Goal: Information Seeking & Learning: Learn about a topic

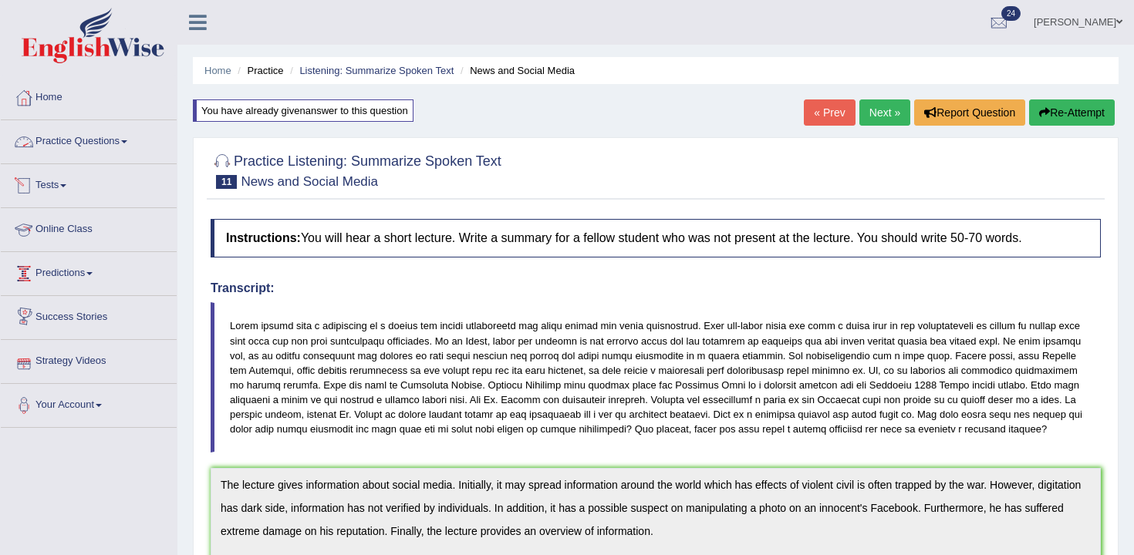
click at [93, 185] on link "Tests" at bounding box center [89, 183] width 176 height 39
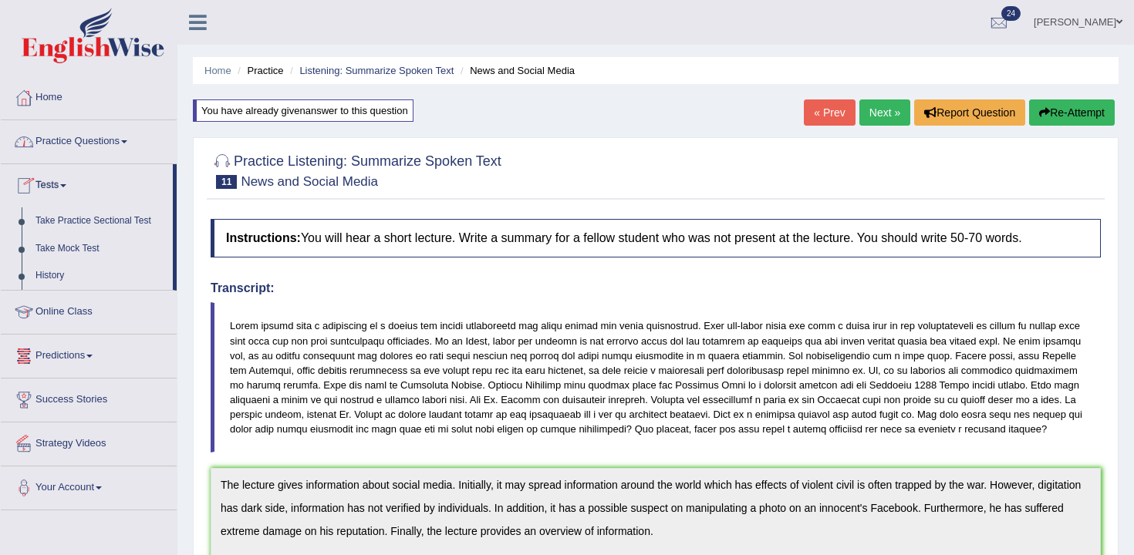
click at [88, 124] on link "Practice Questions" at bounding box center [89, 139] width 176 height 39
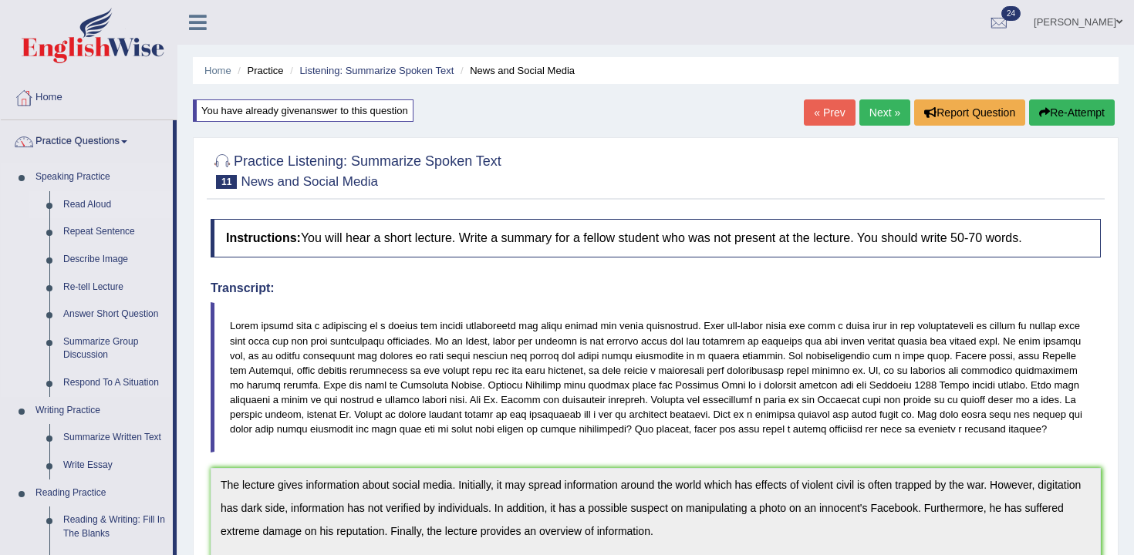
click at [60, 201] on link "Read Aloud" at bounding box center [114, 205] width 117 height 28
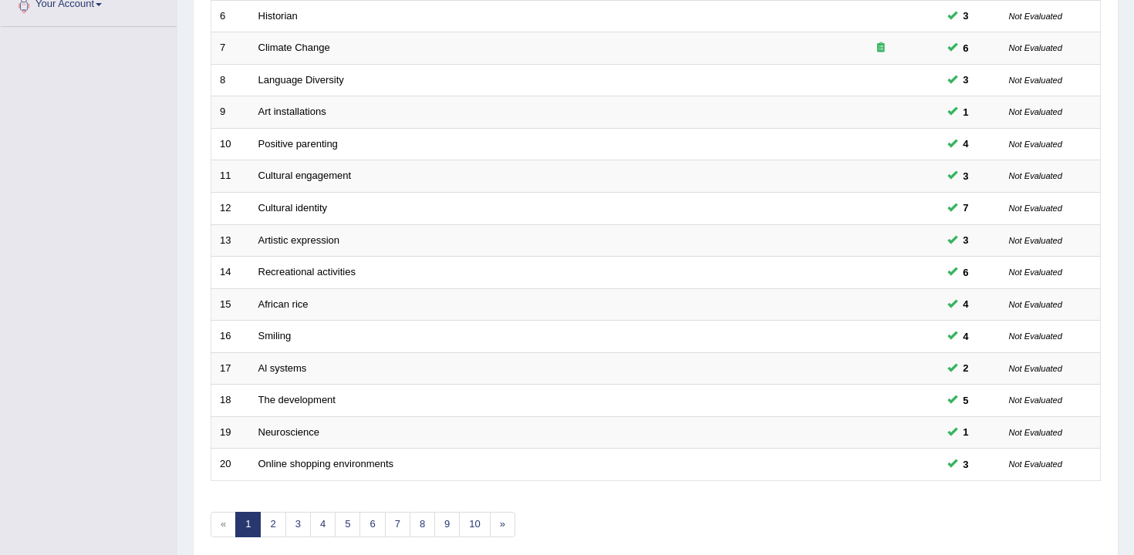
scroll to position [466, 0]
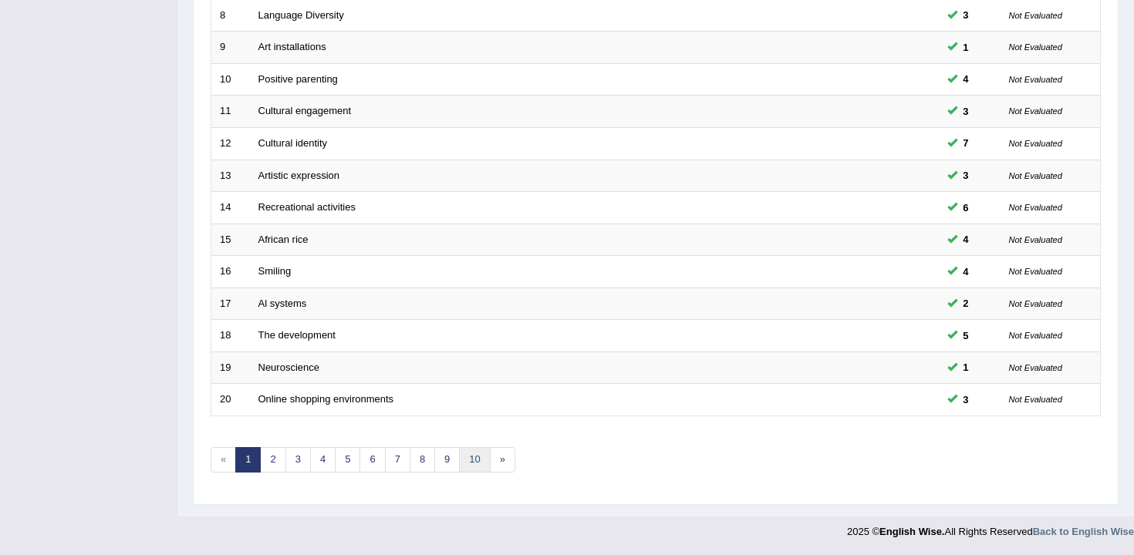
click at [471, 471] on link "10" at bounding box center [474, 459] width 31 height 25
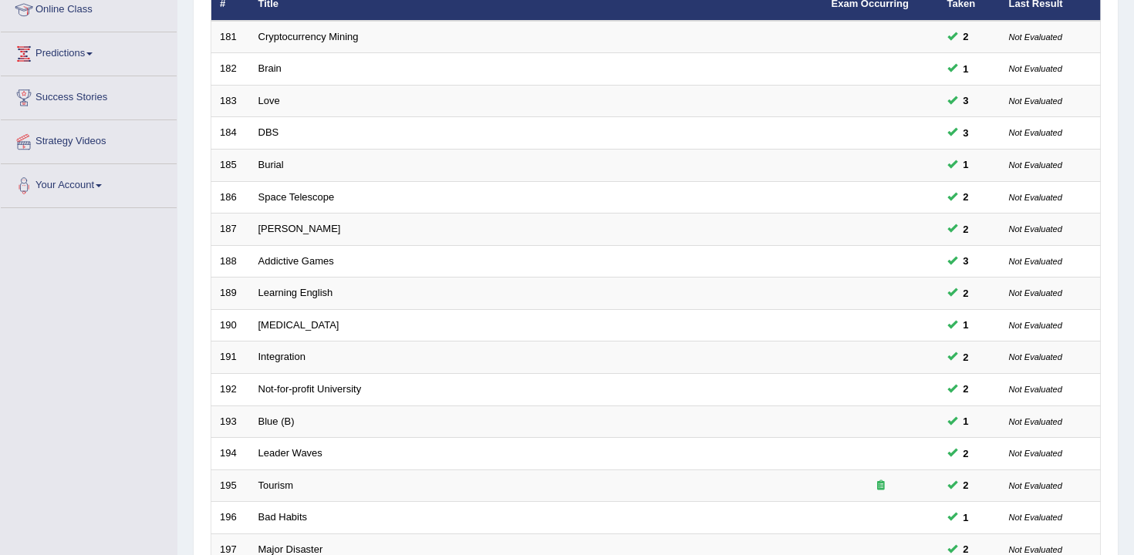
scroll to position [466, 0]
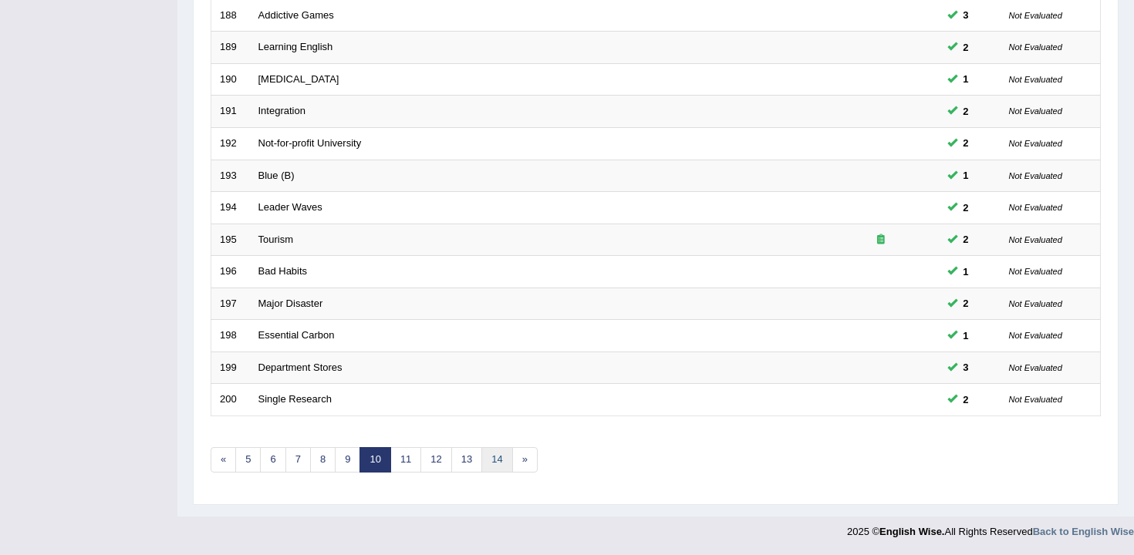
click at [484, 460] on link "14" at bounding box center [496, 459] width 31 height 25
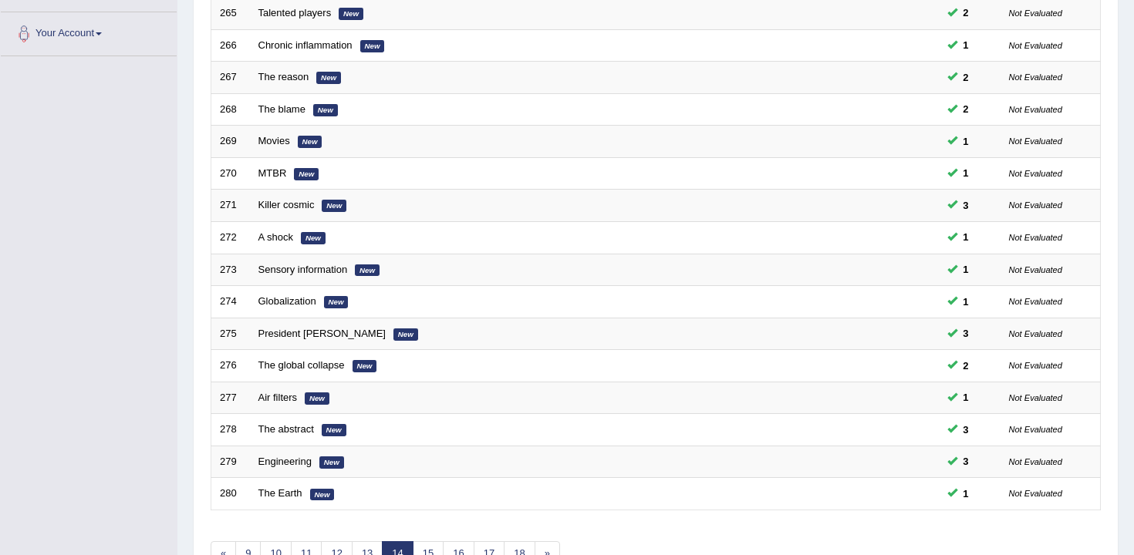
scroll to position [466, 0]
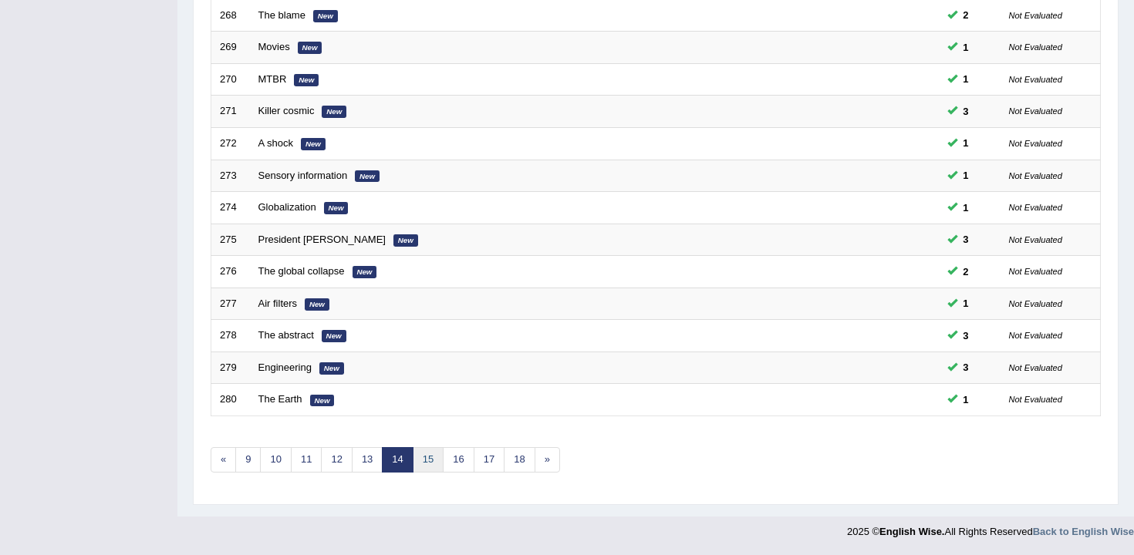
click at [424, 458] on link "15" at bounding box center [428, 459] width 31 height 25
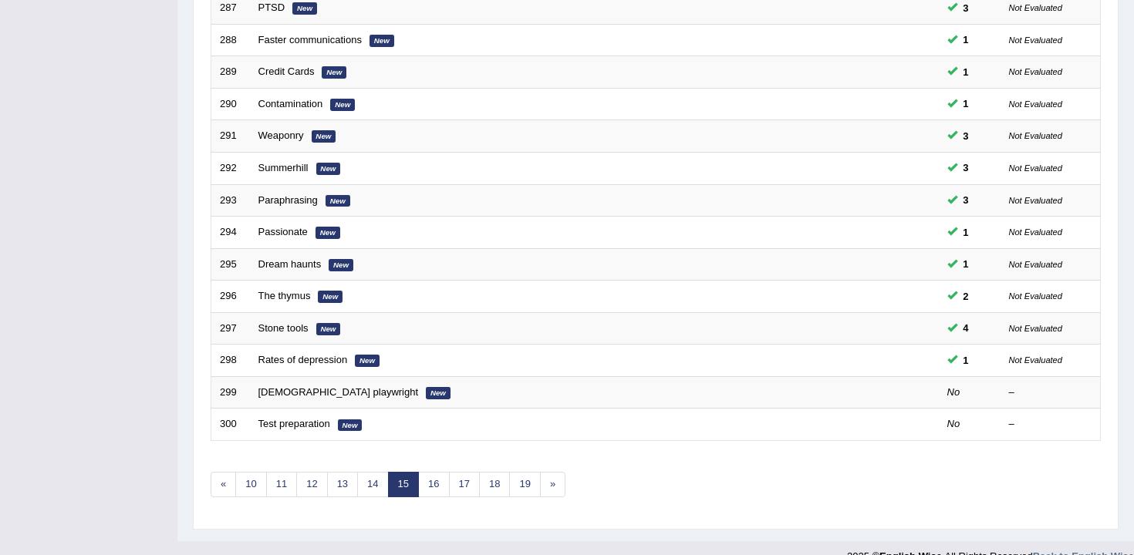
scroll to position [466, 0]
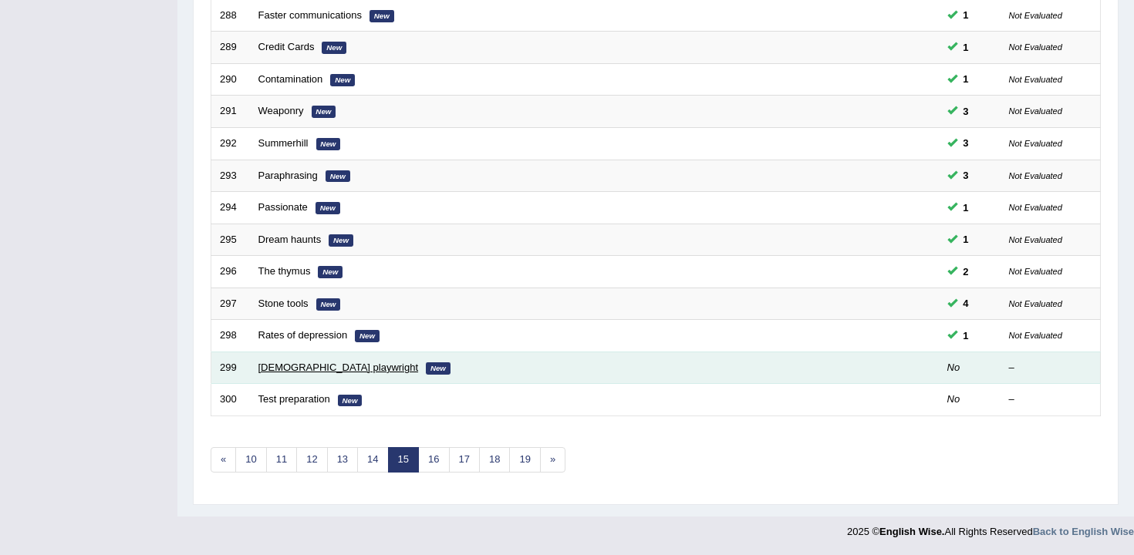
click at [322, 367] on link "English playwright" at bounding box center [338, 368] width 160 height 12
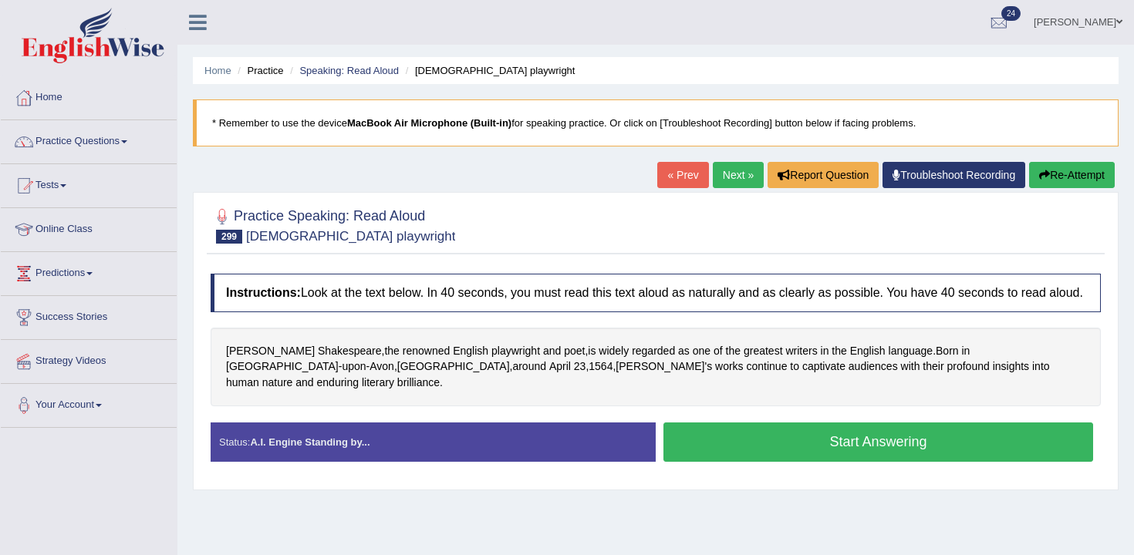
click at [751, 442] on button "Start Answering" at bounding box center [879, 442] width 430 height 39
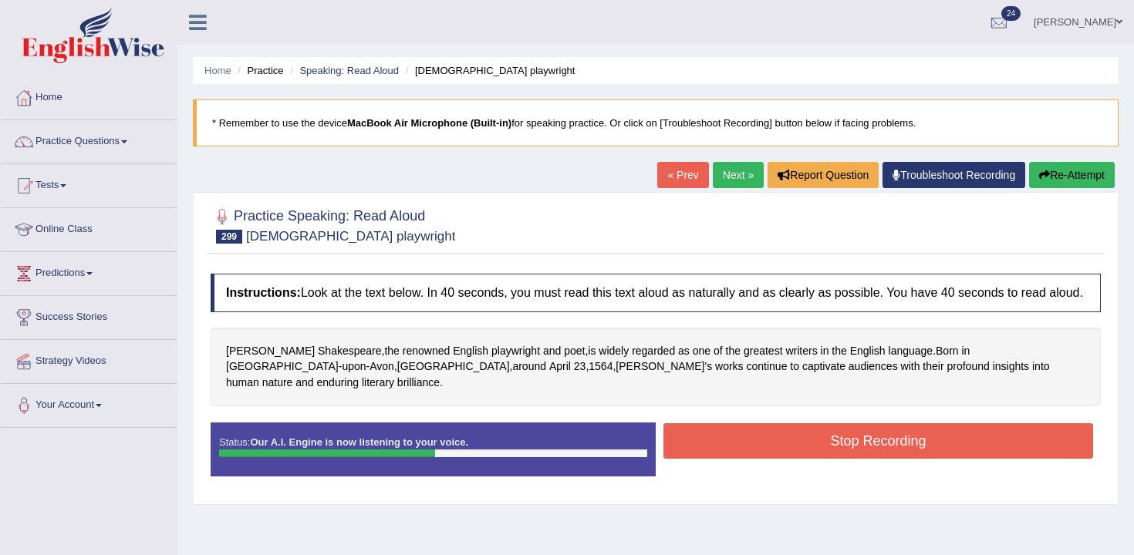
click at [751, 442] on button "Stop Recording" at bounding box center [879, 441] width 430 height 35
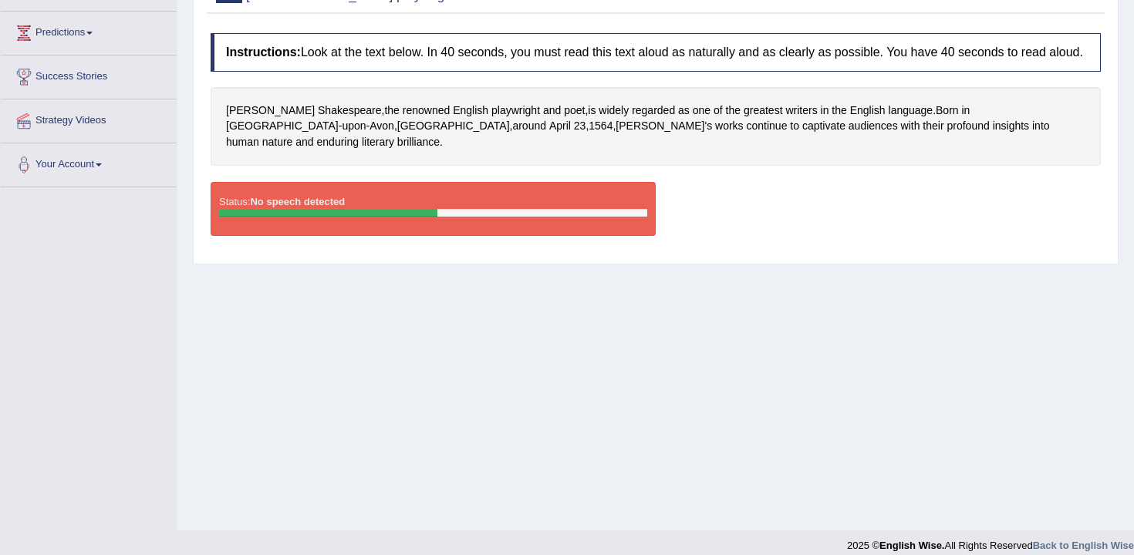
scroll to position [245, 0]
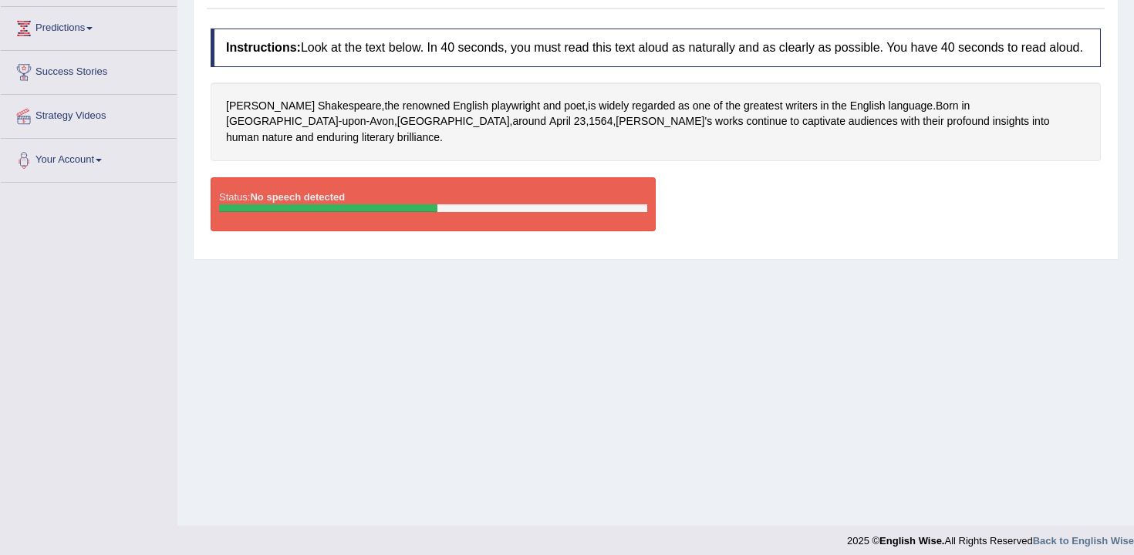
click at [822, 180] on div "Status: No speech detected Start Answering Stop Recording" at bounding box center [656, 211] width 890 height 69
click at [712, 298] on div "Home Practice Speaking: Read Aloud English playwright * Remember to use the dev…" at bounding box center [655, 141] width 957 height 772
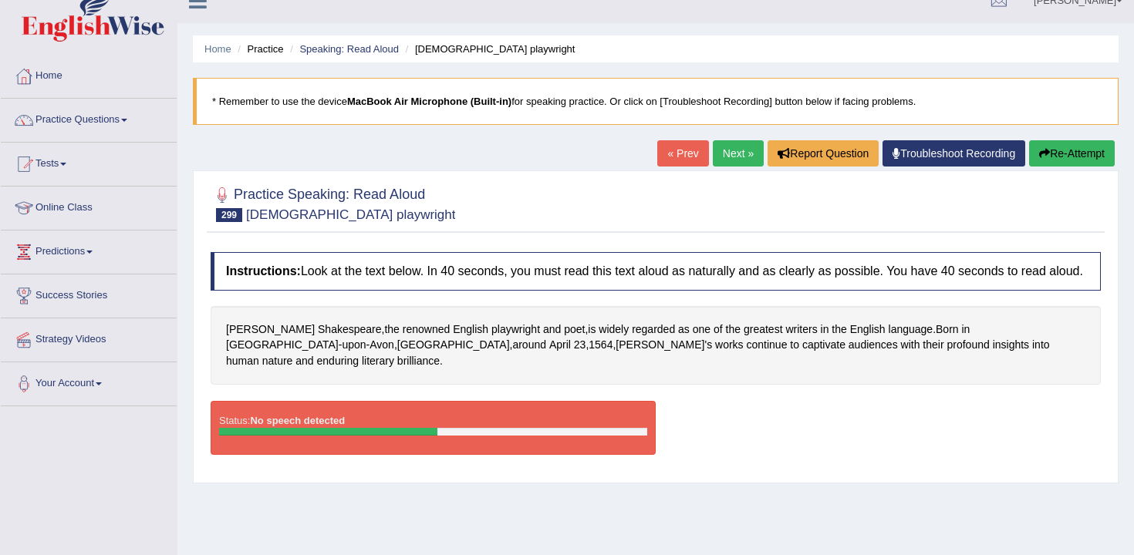
scroll to position [0, 0]
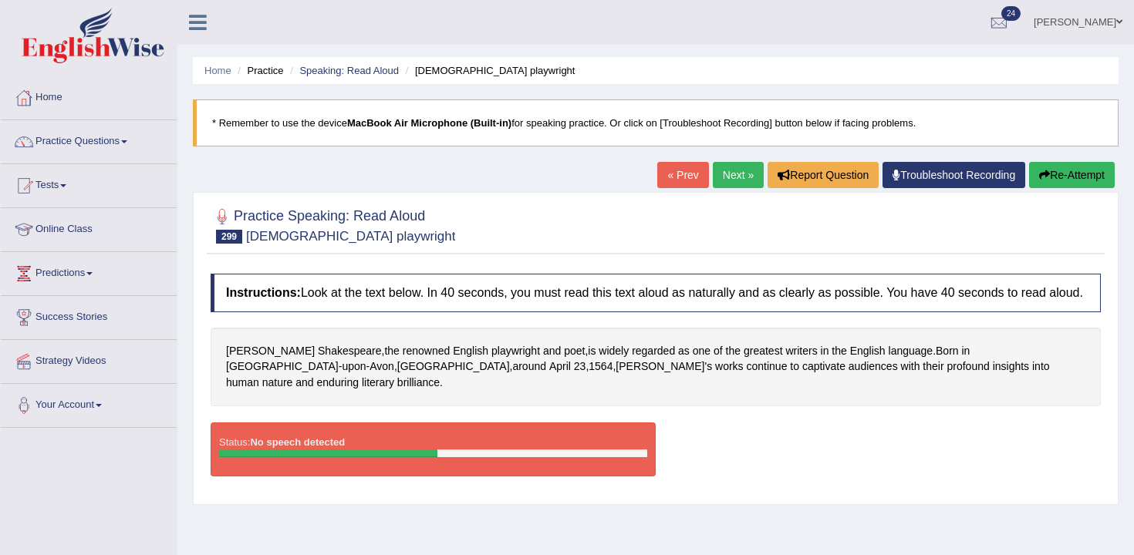
click at [1052, 177] on button "Re-Attempt" at bounding box center [1072, 175] width 86 height 26
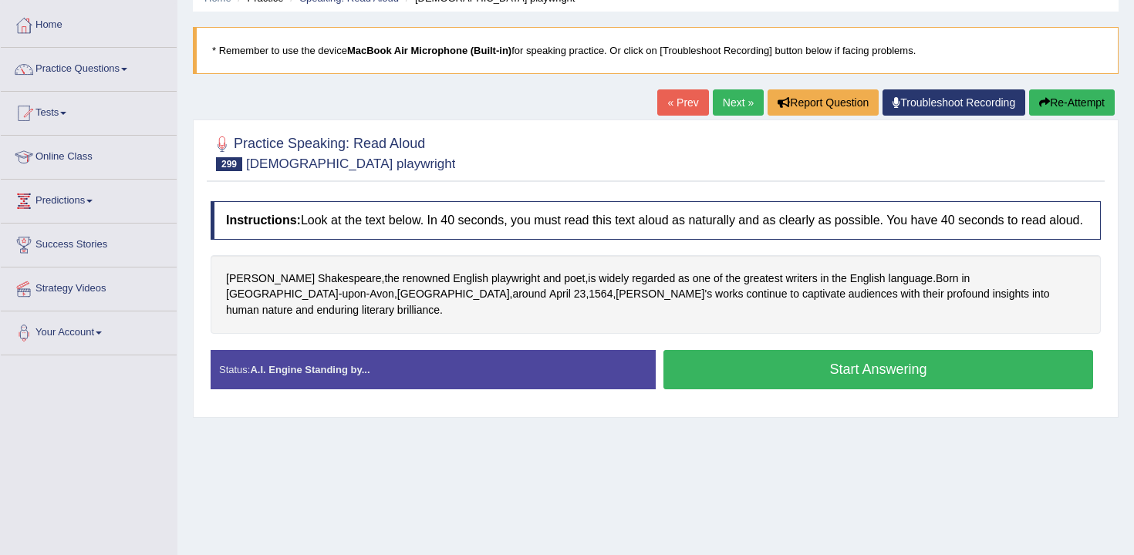
scroll to position [101, 0]
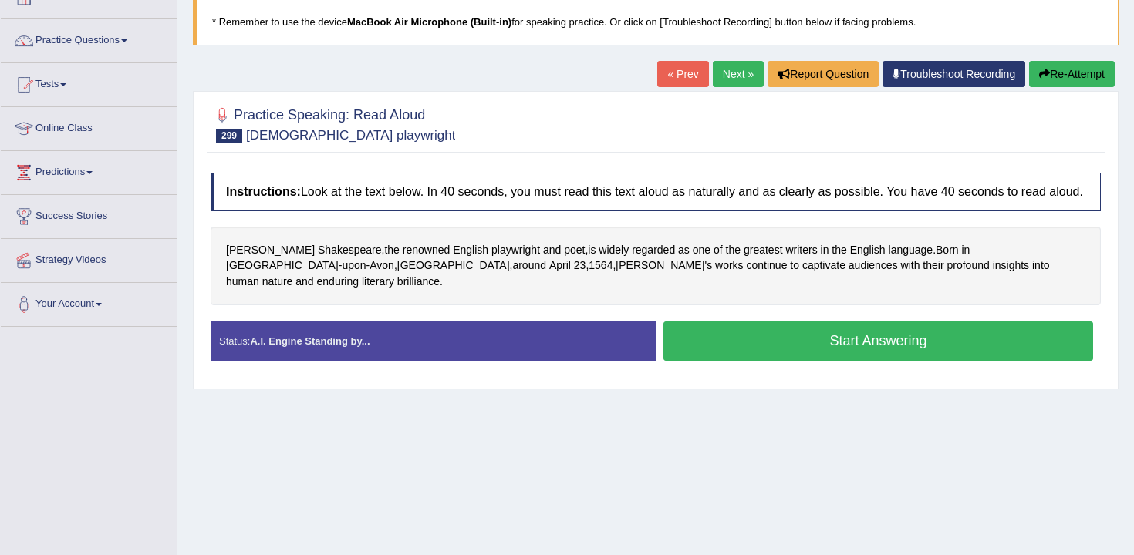
click at [738, 333] on button "Start Answering" at bounding box center [879, 341] width 430 height 39
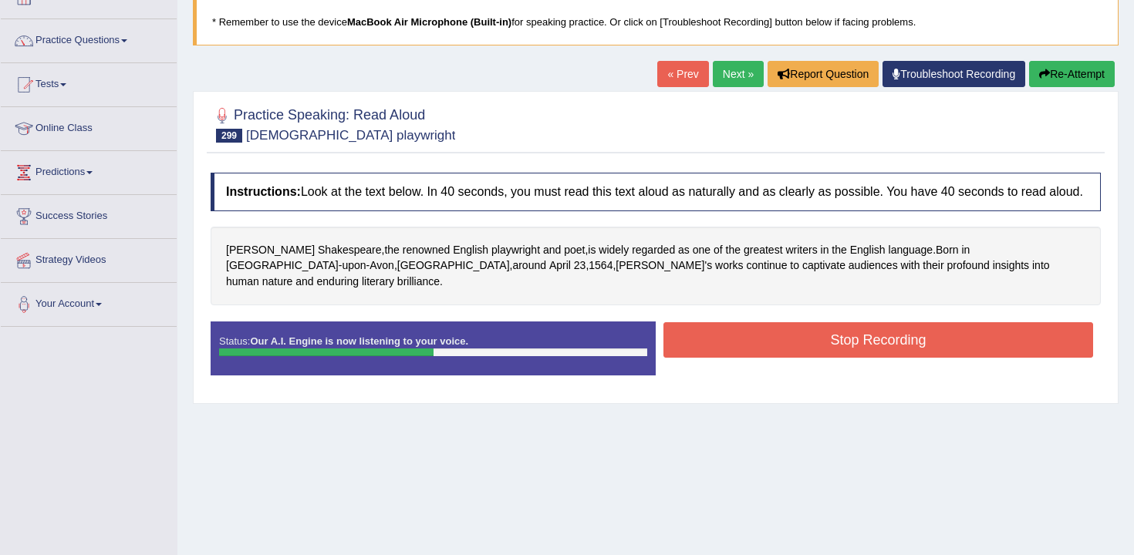
click at [738, 333] on button "Stop Recording" at bounding box center [879, 339] width 430 height 35
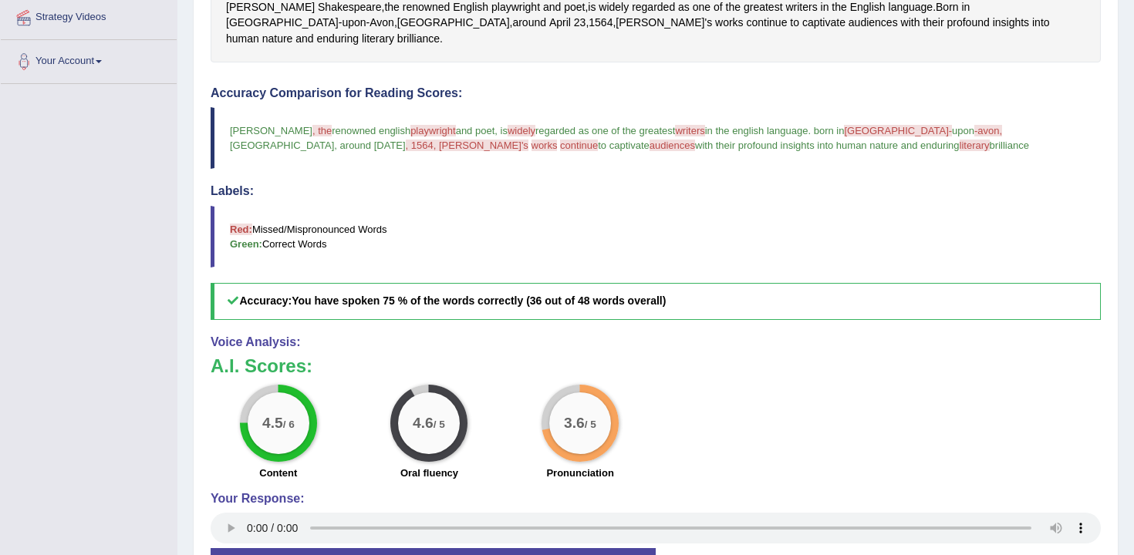
scroll to position [371, 0]
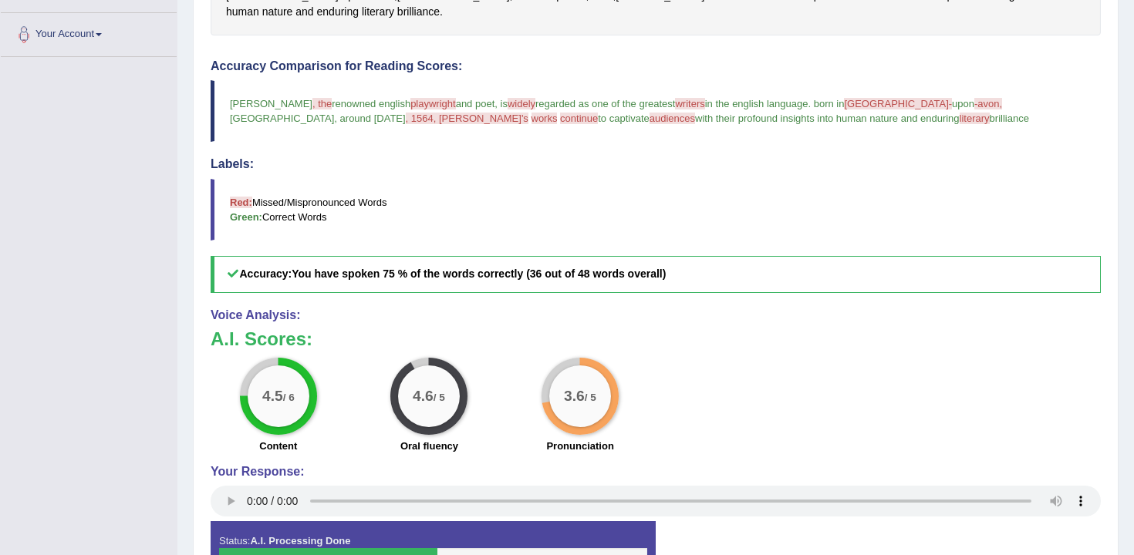
drag, startPoint x: 470, startPoint y: 391, endPoint x: 407, endPoint y: 388, distance: 63.3
click at [407, 389] on div "4.6 / 5 Oral fluency" at bounding box center [429, 408] width 151 height 100
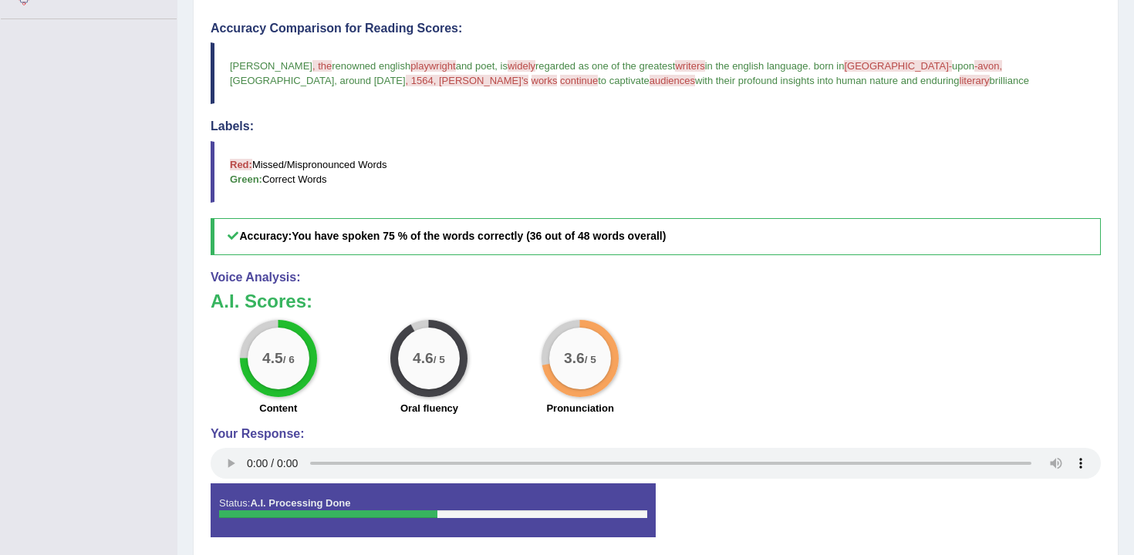
scroll to position [0, 0]
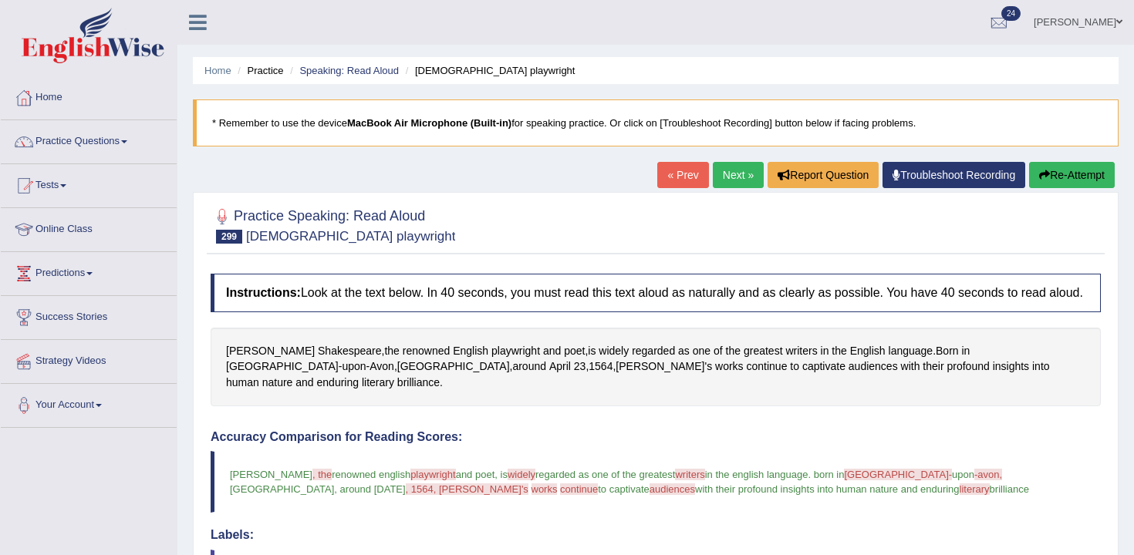
click at [731, 172] on link "Next »" at bounding box center [738, 175] width 51 height 26
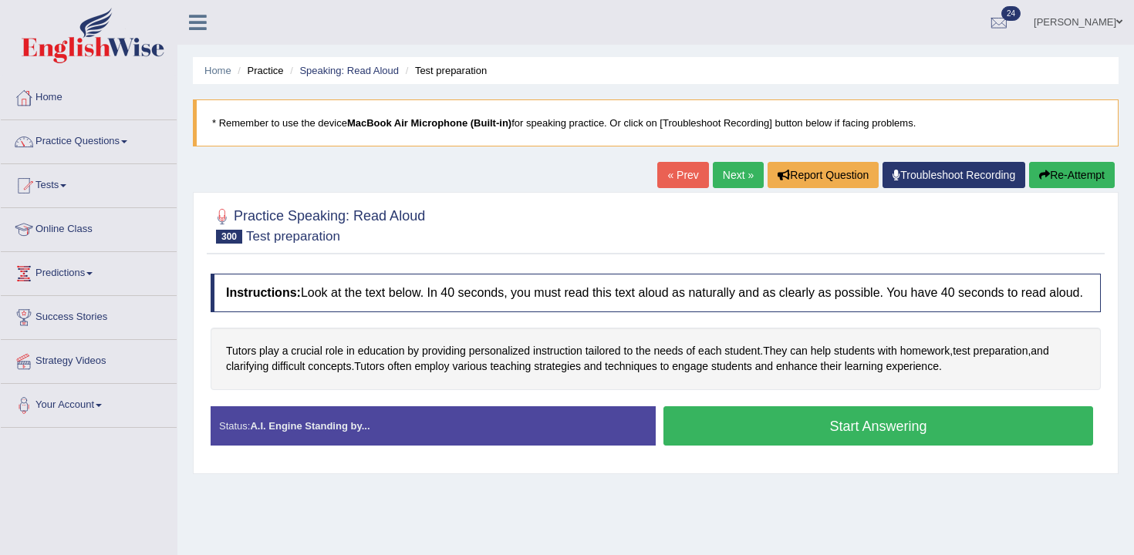
click at [695, 436] on button "Start Answering" at bounding box center [879, 426] width 430 height 39
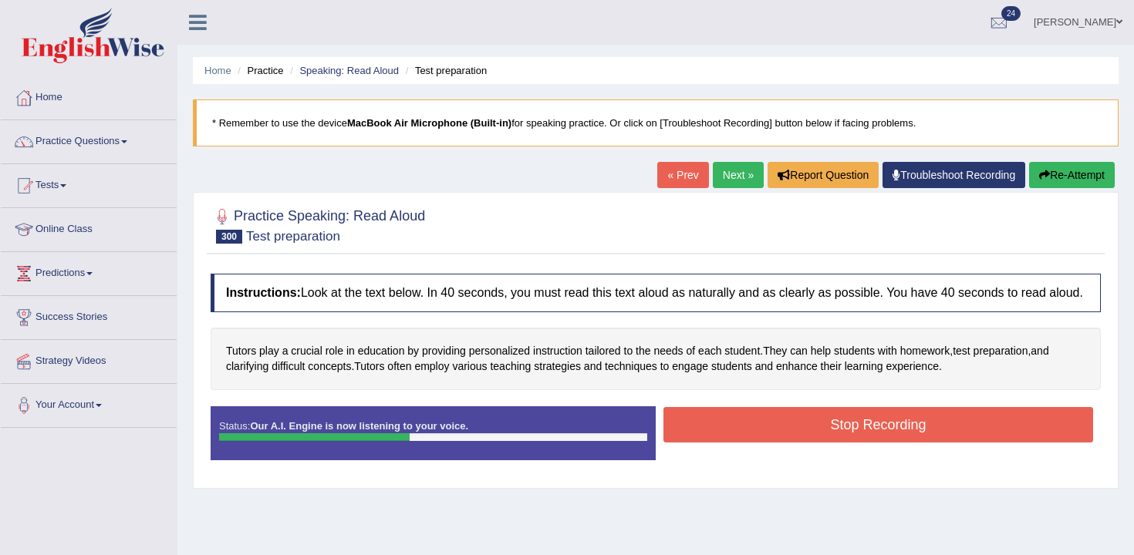
click at [880, 437] on button "Stop Recording" at bounding box center [879, 424] width 430 height 35
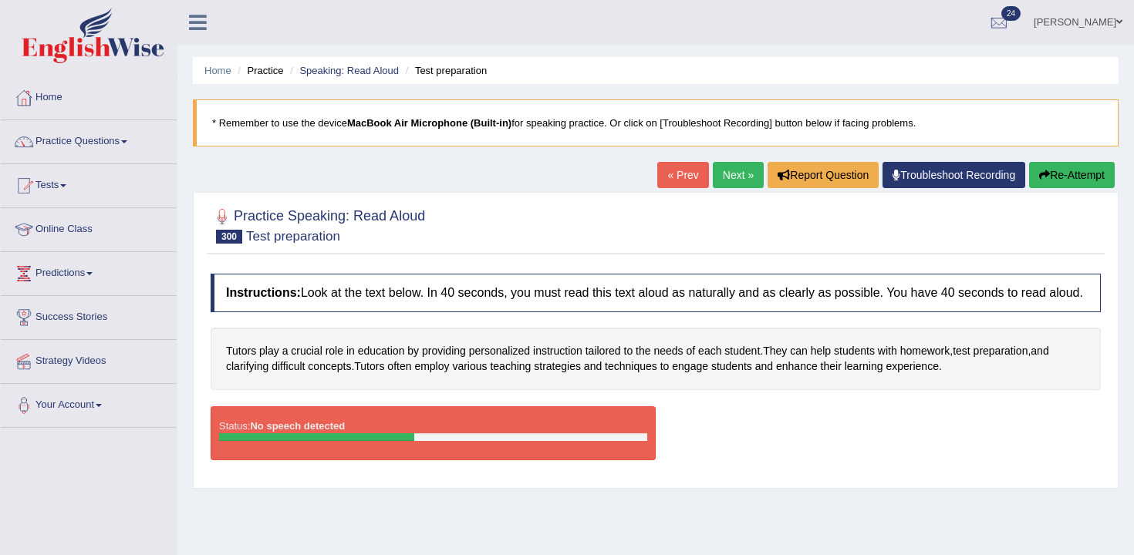
click at [714, 29] on ul "[PERSON_NAME] Toggle navigation Username: [PERSON_NAME] Access Type: Online Sub…" at bounding box center [799, 22] width 670 height 44
